Goal: Transaction & Acquisition: Purchase product/service

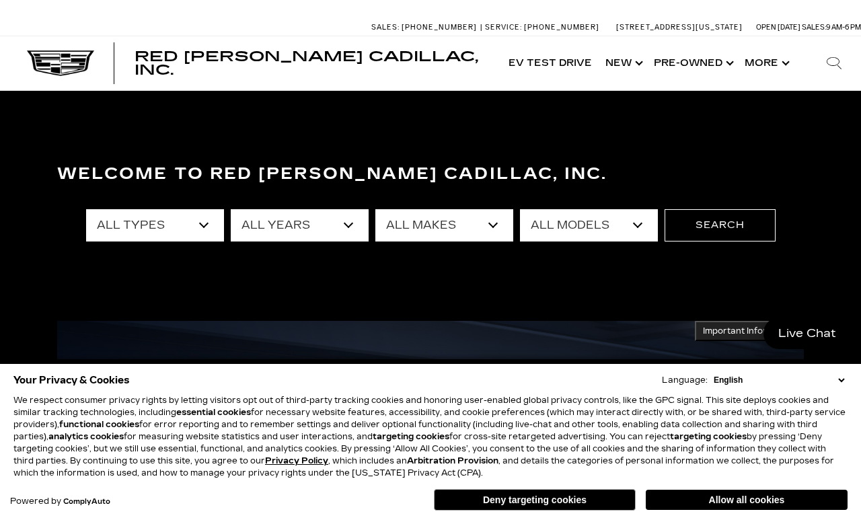
click at [202, 221] on select "All Types New Used Certified Used Demo" at bounding box center [155, 225] width 138 height 32
select select "New"
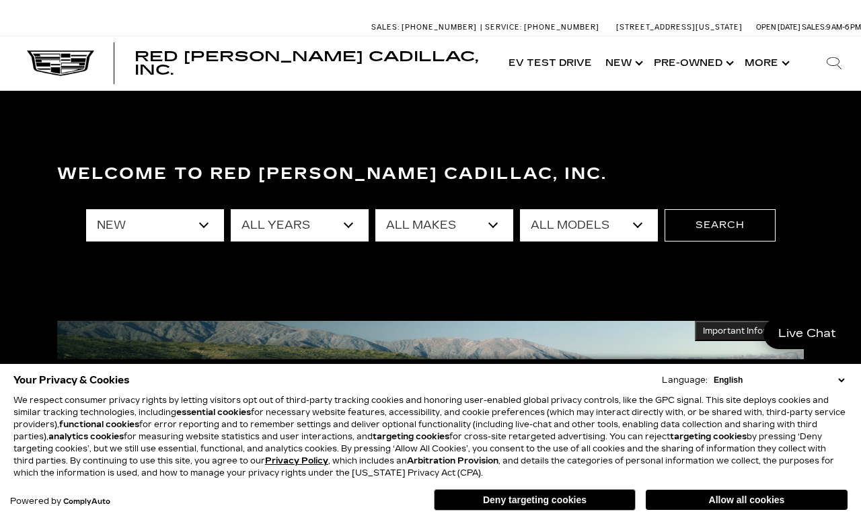
click at [319, 219] on select "All Years 2026 2025 2024" at bounding box center [300, 225] width 138 height 32
select select "2025"
click at [463, 223] on select "All Makes Cadillac" at bounding box center [444, 225] width 138 height 32
select select "Cadillac"
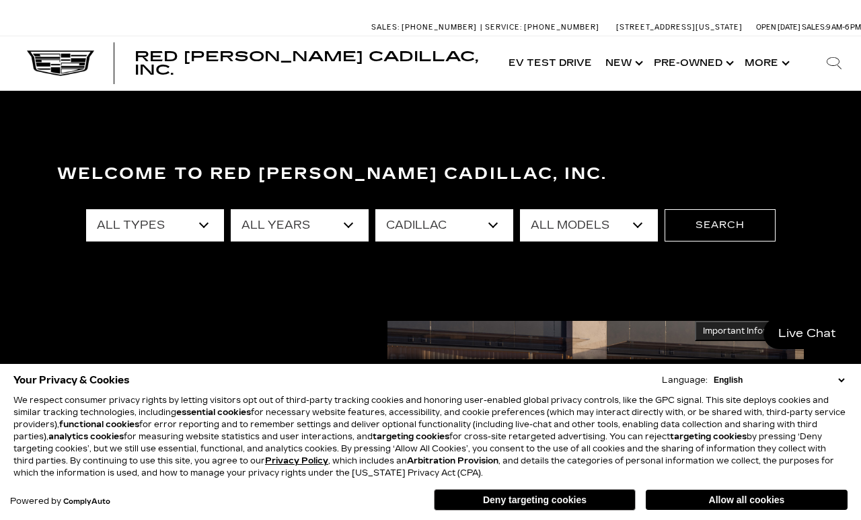
click at [606, 223] on select "All Models CT4 Escalade Escalade ESV ESCALADE IQ LYRIQ OPTIQ XT5 XT6" at bounding box center [589, 225] width 138 height 32
select select "OPTIQ"
click at [728, 221] on button "Search" at bounding box center [719, 225] width 111 height 32
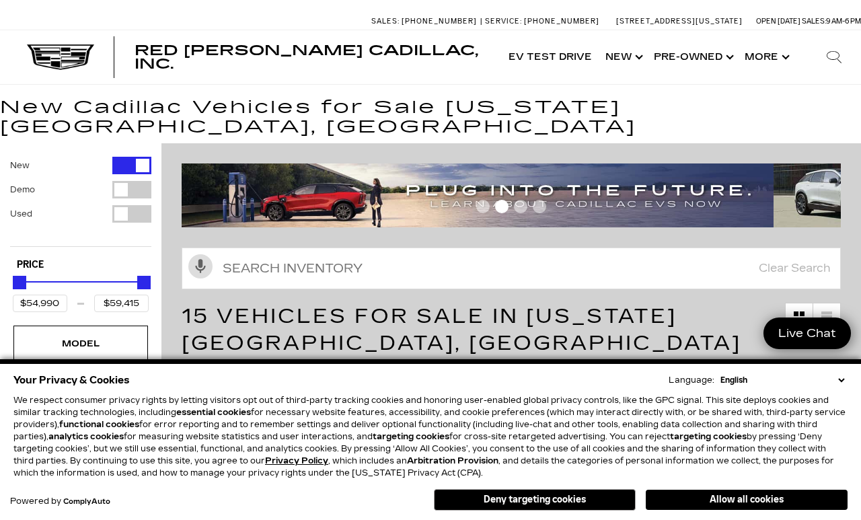
scroll to position [6, 0]
click at [731, 494] on button "Allow all cookies" at bounding box center [747, 500] width 202 height 20
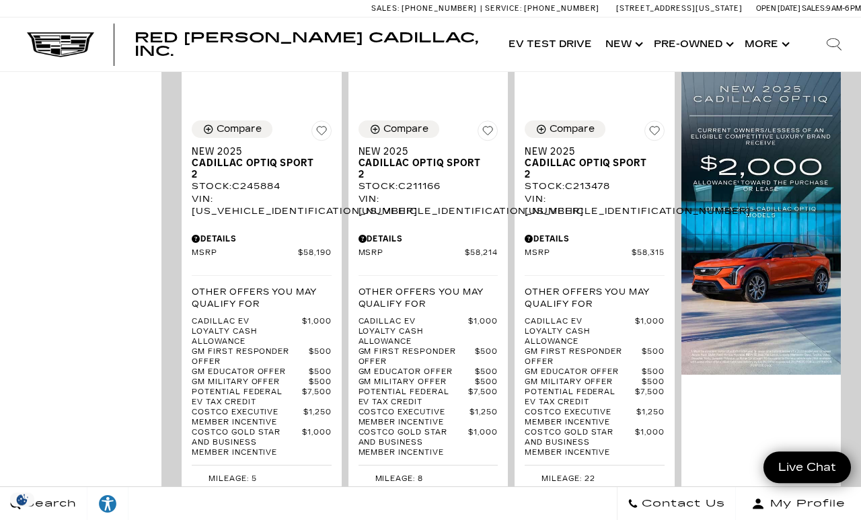
scroll to position [1057, 0]
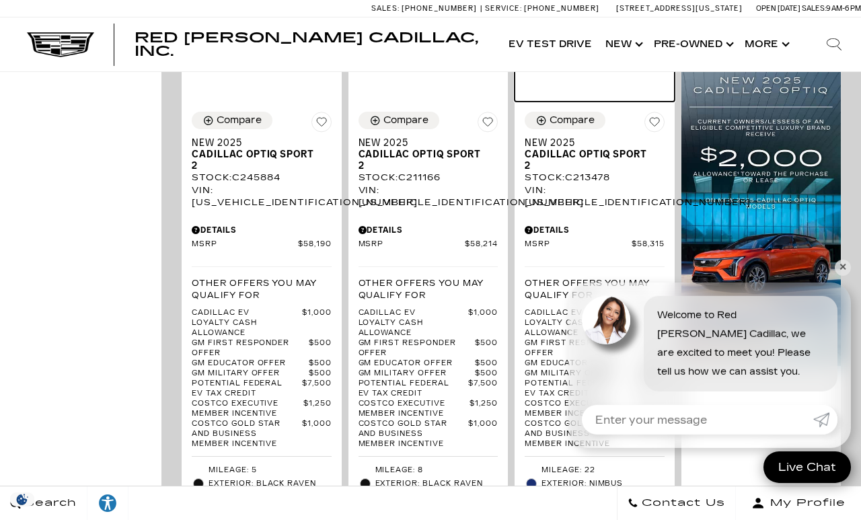
click at [601, 40] on img at bounding box center [595, 26] width 140 height 30
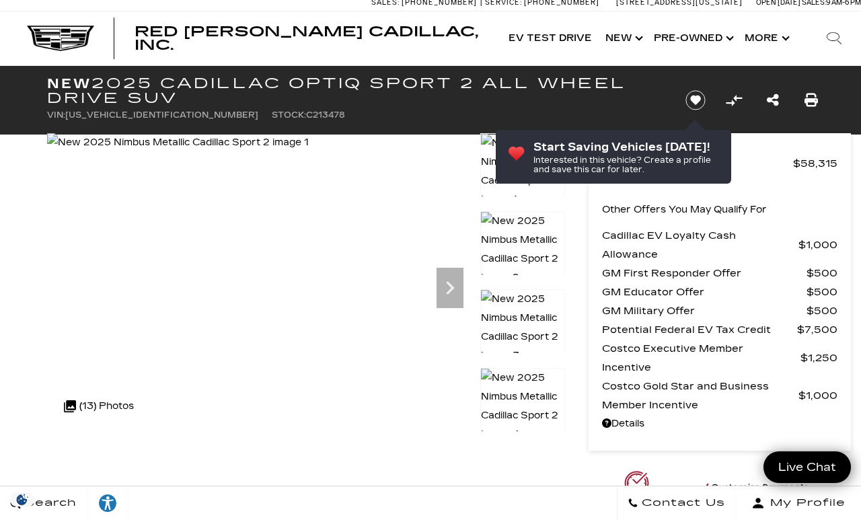
click at [452, 285] on icon "Next" at bounding box center [449, 287] width 27 height 27
click at [457, 285] on icon "Next" at bounding box center [449, 287] width 27 height 27
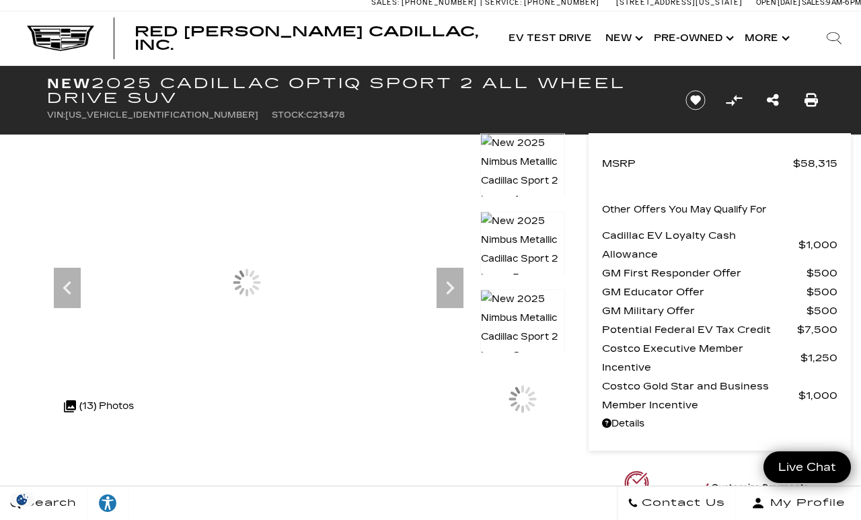
click at [446, 416] on div at bounding box center [246, 282] width 399 height 299
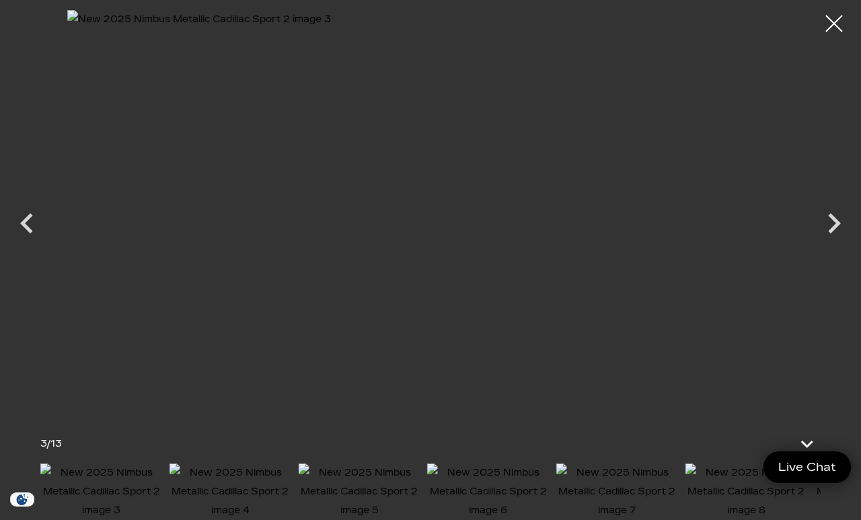
click at [29, 230] on icon "Previous" at bounding box center [26, 223] width 13 height 20
click at [835, 27] on div at bounding box center [834, 24] width 34 height 34
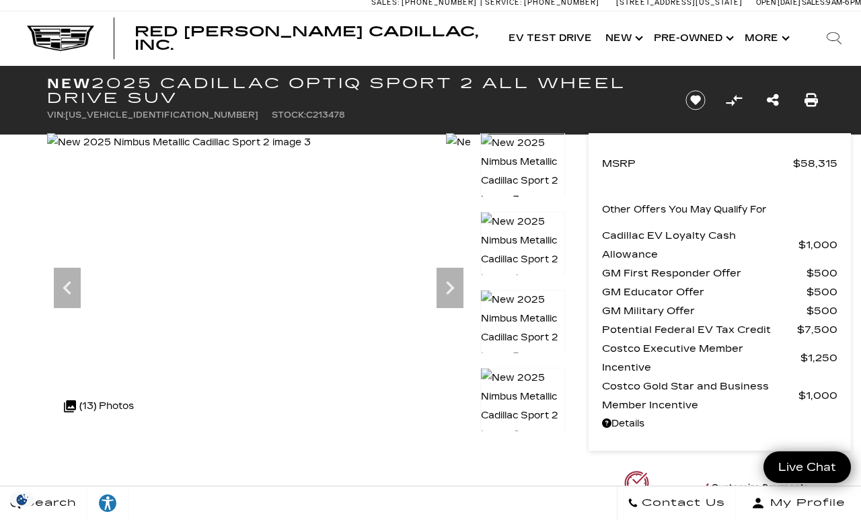
click at [446, 415] on div at bounding box center [246, 282] width 399 height 299
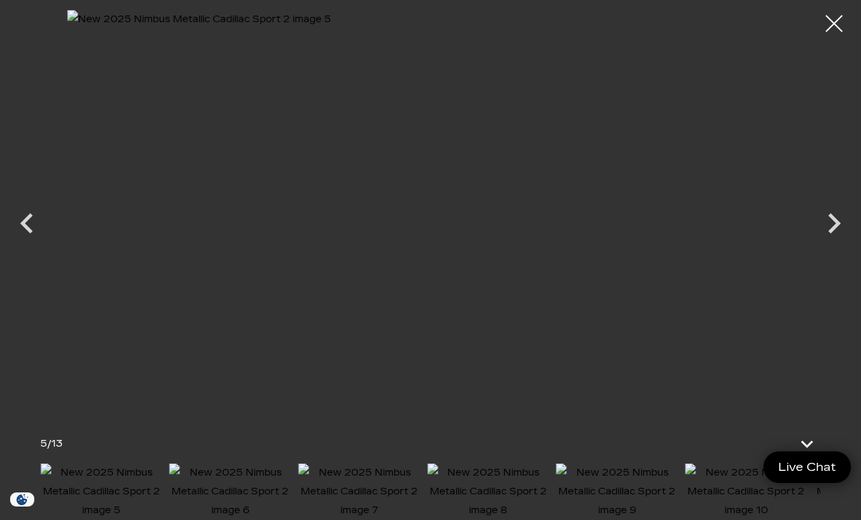
click at [26, 221] on icon "Previous" at bounding box center [26, 223] width 13 height 20
click at [833, 223] on icon "Next" at bounding box center [834, 223] width 40 height 40
click at [830, 225] on icon "Next" at bounding box center [834, 223] width 40 height 40
click at [831, 225] on icon "Next" at bounding box center [834, 223] width 40 height 40
click at [841, 225] on icon "Next" at bounding box center [834, 223] width 40 height 40
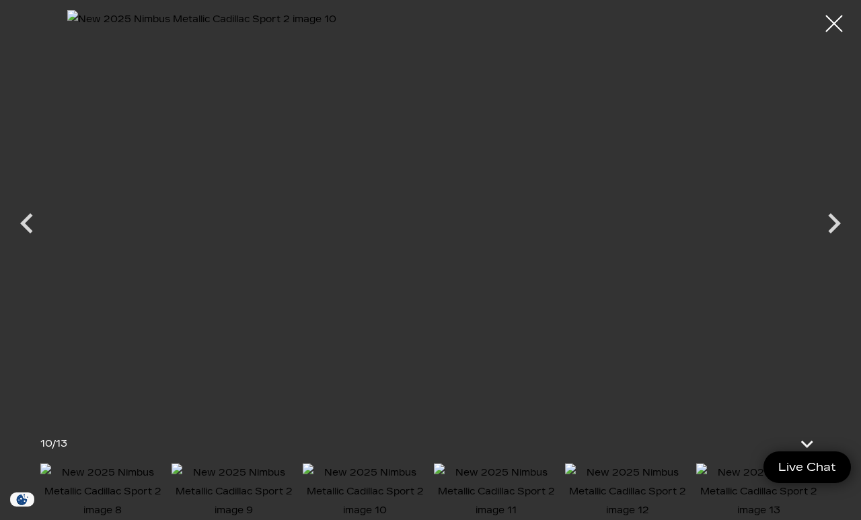
click at [833, 219] on icon "Next" at bounding box center [834, 223] width 13 height 20
click at [837, 220] on icon "Next" at bounding box center [834, 223] width 13 height 20
click at [832, 219] on icon "Next" at bounding box center [834, 223] width 13 height 20
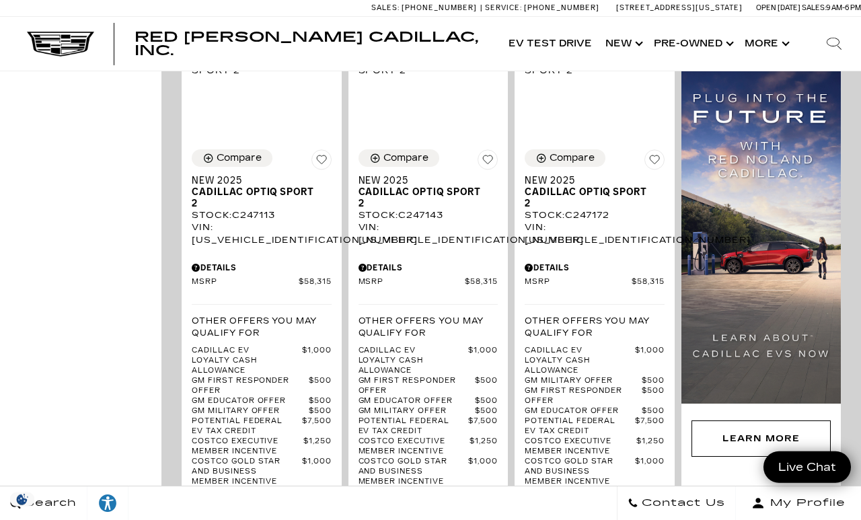
scroll to position [1681, 0]
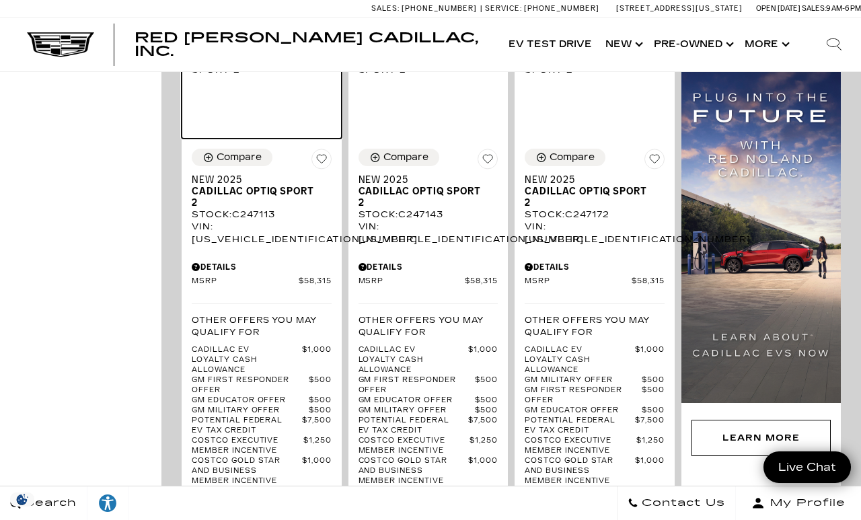
click at [267, 77] on img at bounding box center [262, 63] width 140 height 30
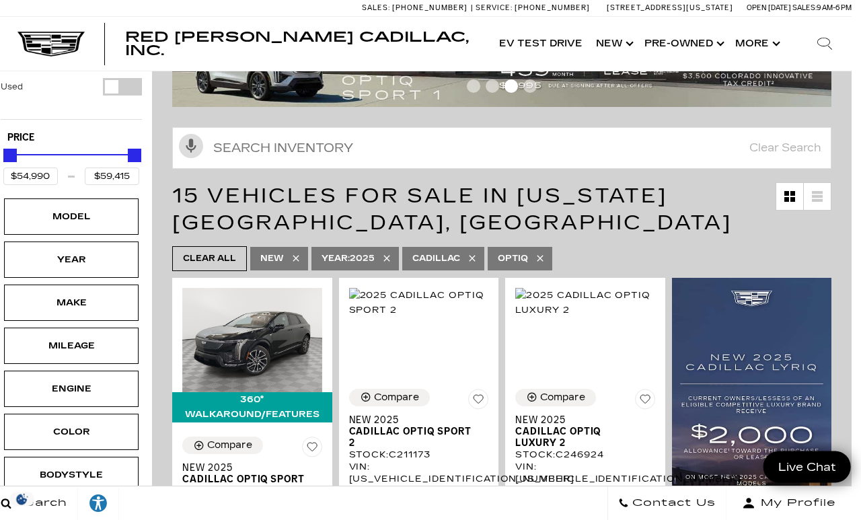
scroll to position [134, 9]
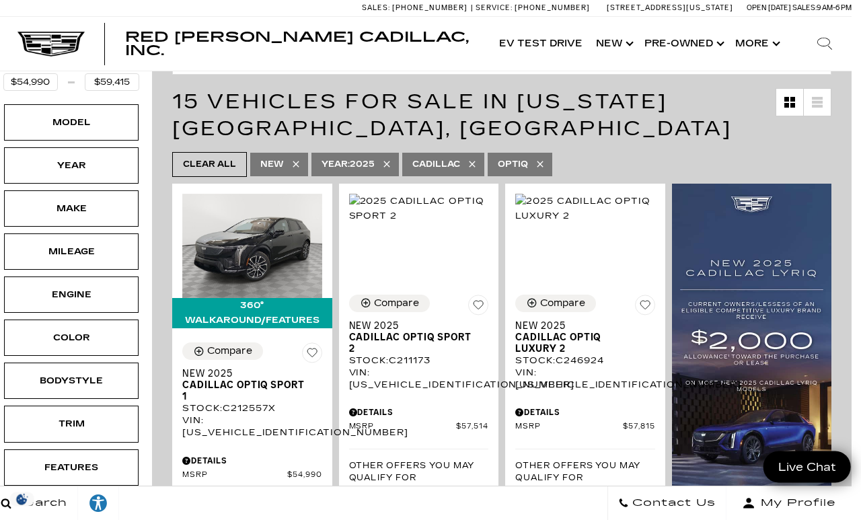
click at [95, 330] on div "Color" at bounding box center [71, 337] width 67 height 15
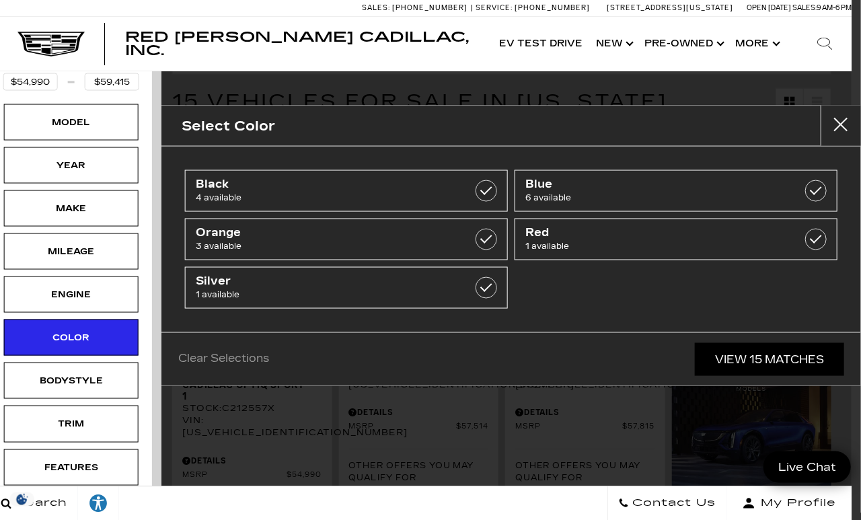
scroll to position [229, 10]
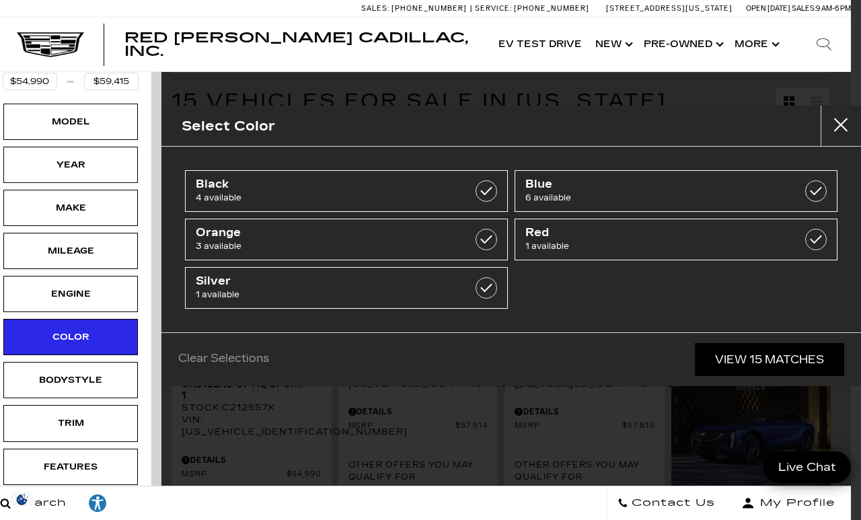
click at [818, 192] on label at bounding box center [816, 191] width 22 height 22
type input "$57,815"
checkbox input "true"
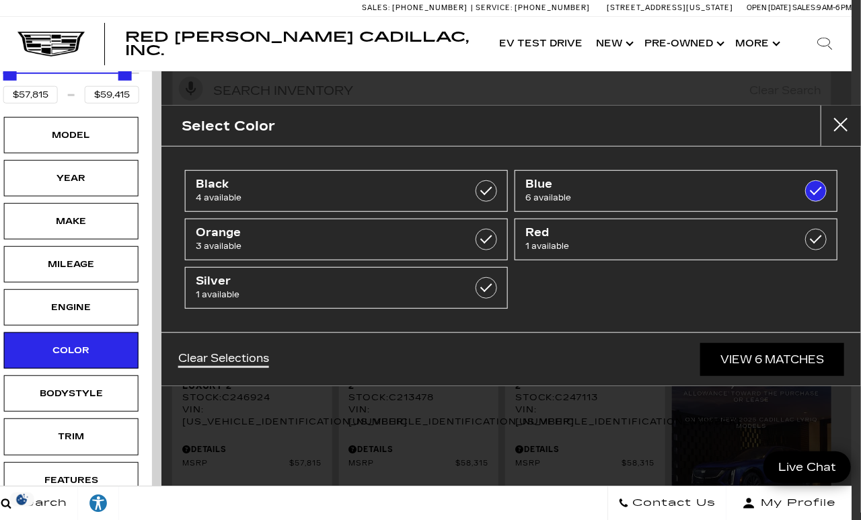
scroll to position [0, 10]
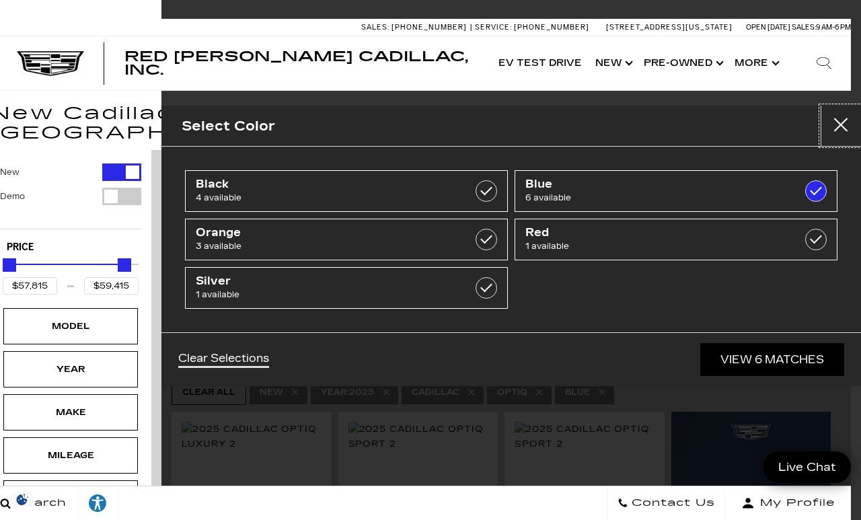
click at [839, 118] on button "Close" at bounding box center [840, 126] width 40 height 40
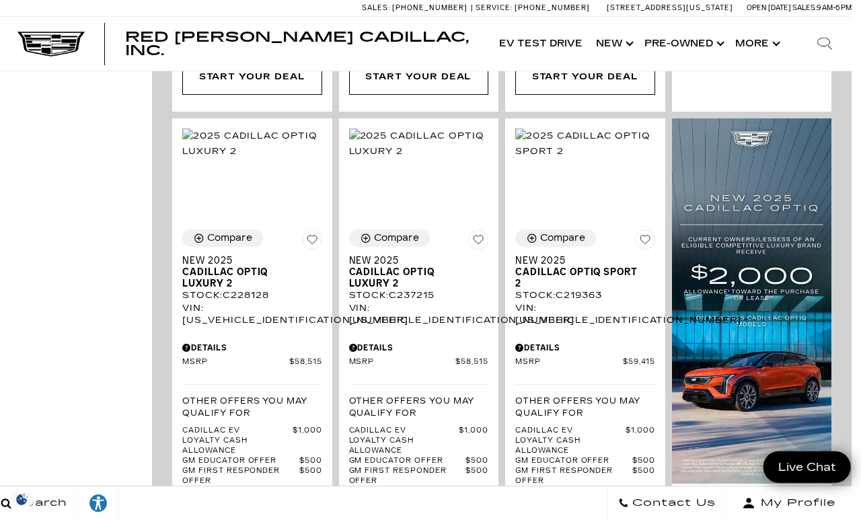
scroll to position [954, 10]
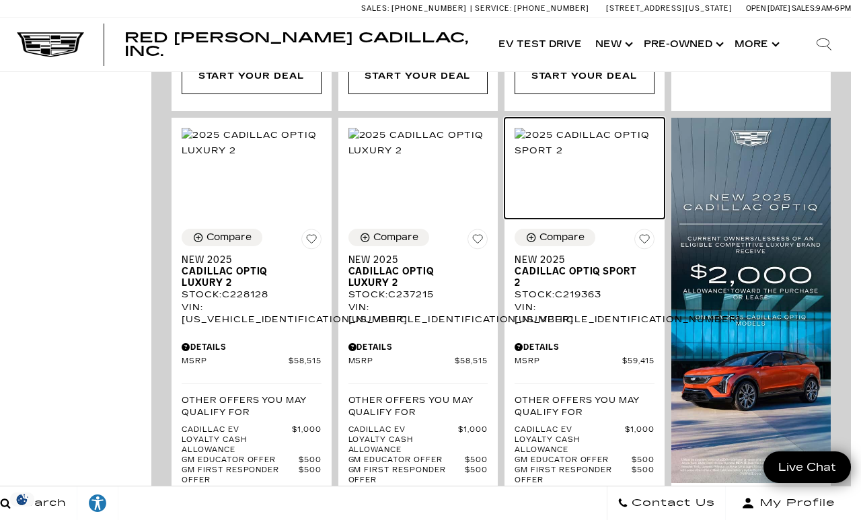
click at [584, 157] on img at bounding box center [584, 143] width 140 height 30
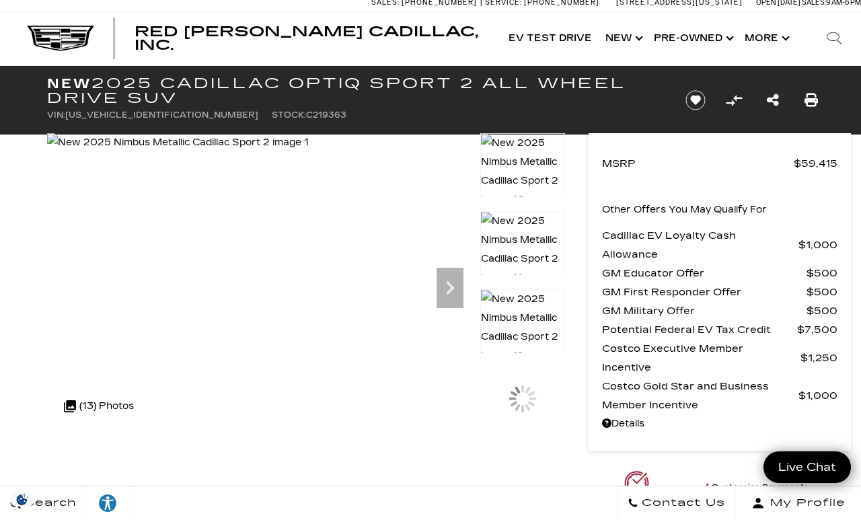
click at [527, 242] on img at bounding box center [522, 249] width 85 height 77
click at [429, 378] on div at bounding box center [246, 282] width 399 height 299
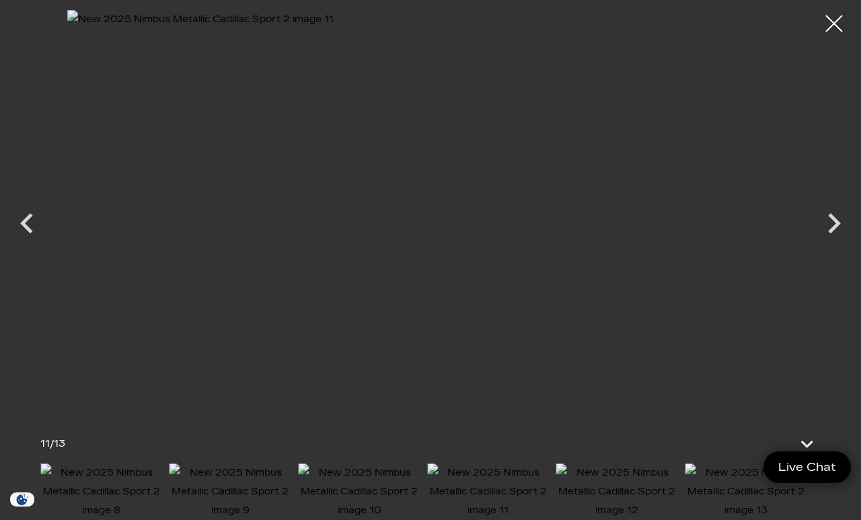
click at [827, 227] on icon "Next" at bounding box center [834, 223] width 40 height 40
click at [824, 222] on icon "Next" at bounding box center [834, 223] width 40 height 40
